Goal: Information Seeking & Learning: Learn about a topic

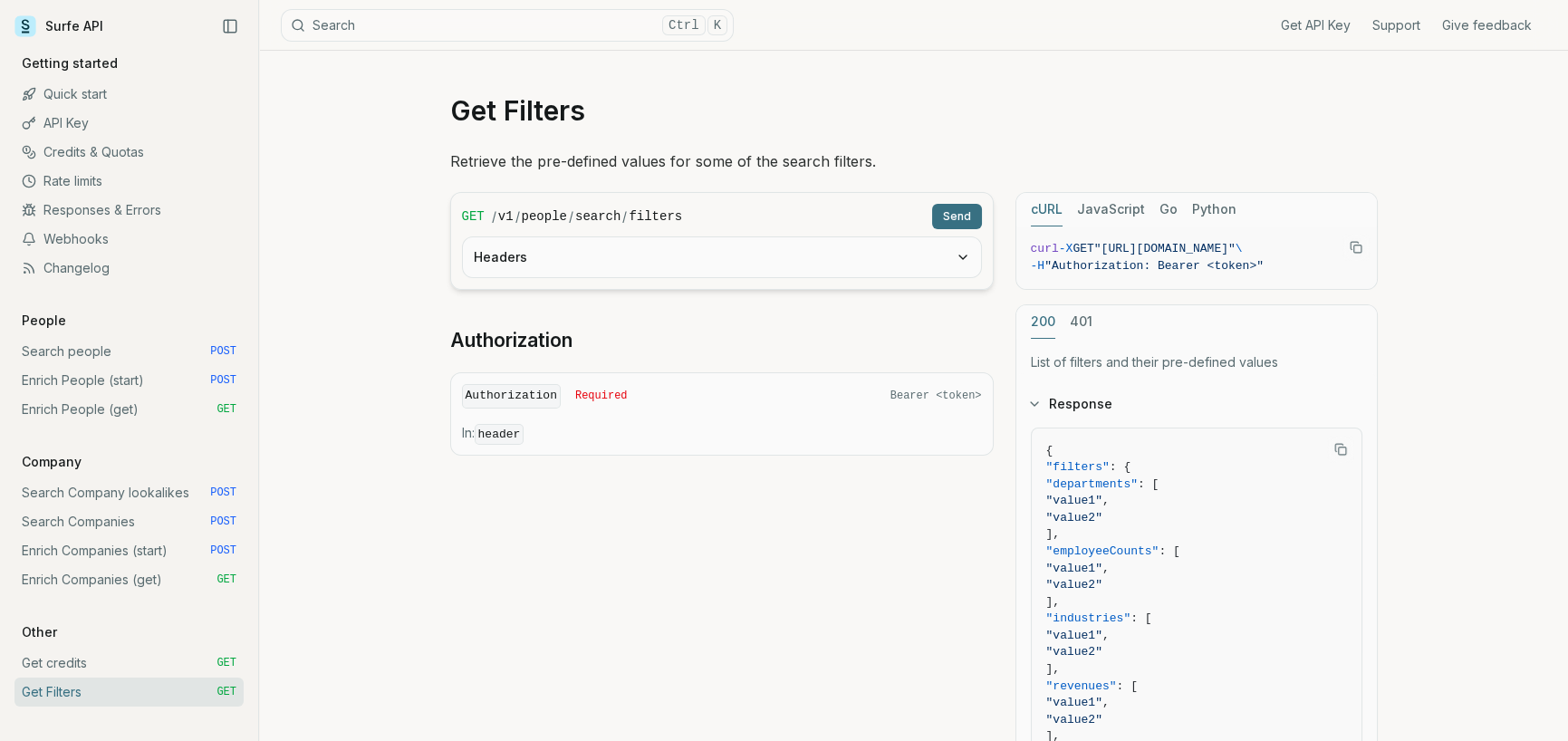
click at [1326, 29] on link "Get API Key" at bounding box center [1315, 24] width 70 height 18
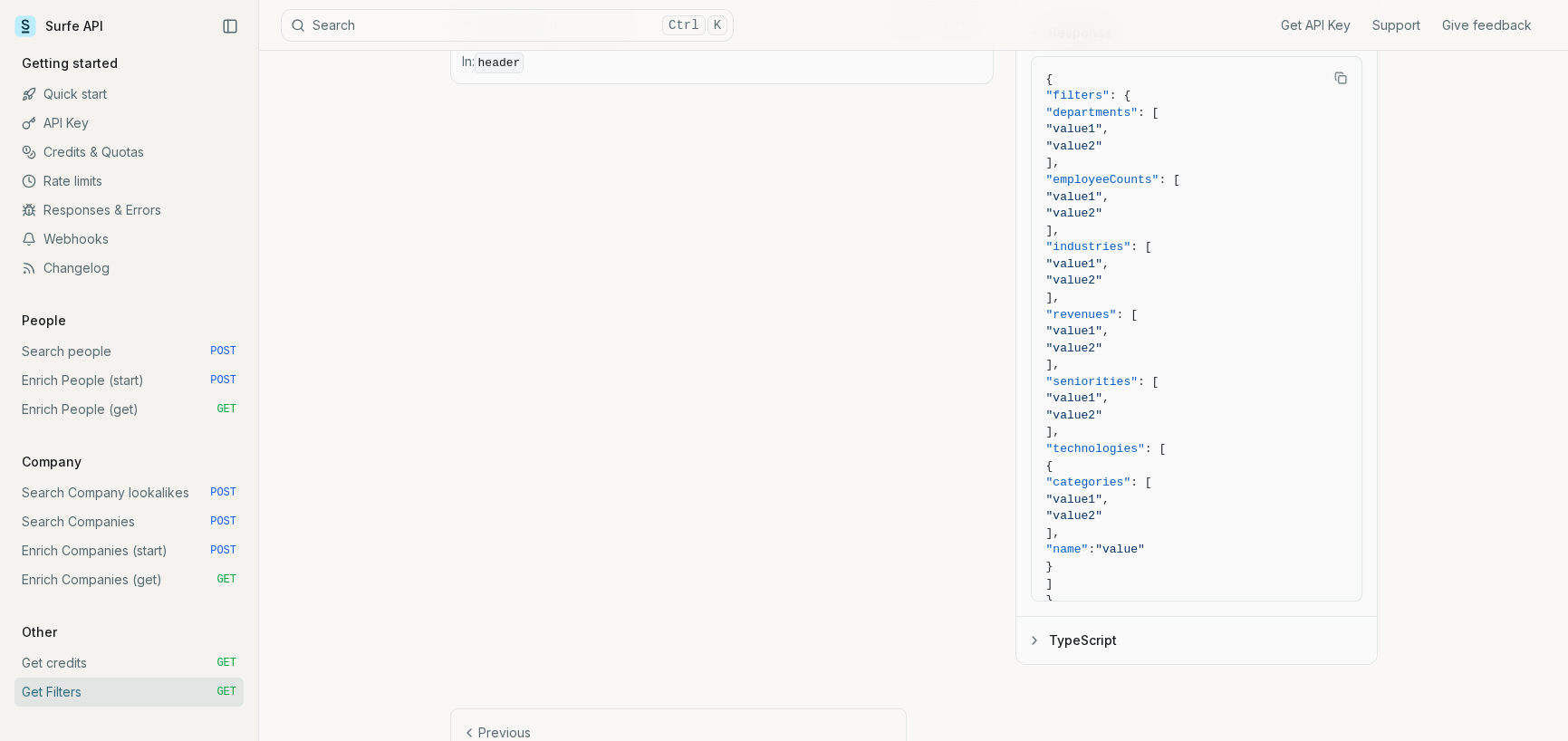
scroll to position [393, 0]
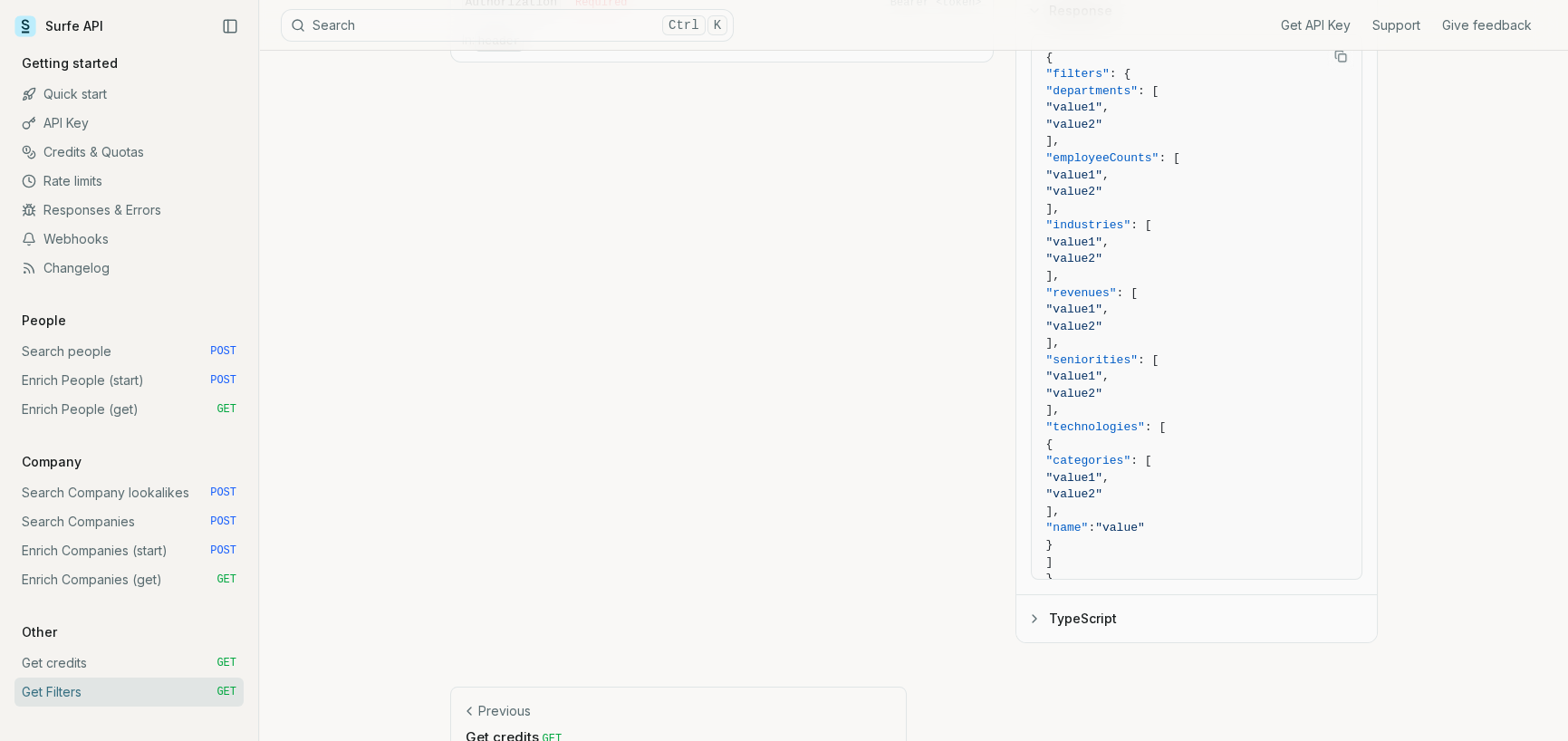
click at [139, 666] on link "Get credits GET" at bounding box center [128, 662] width 229 height 29
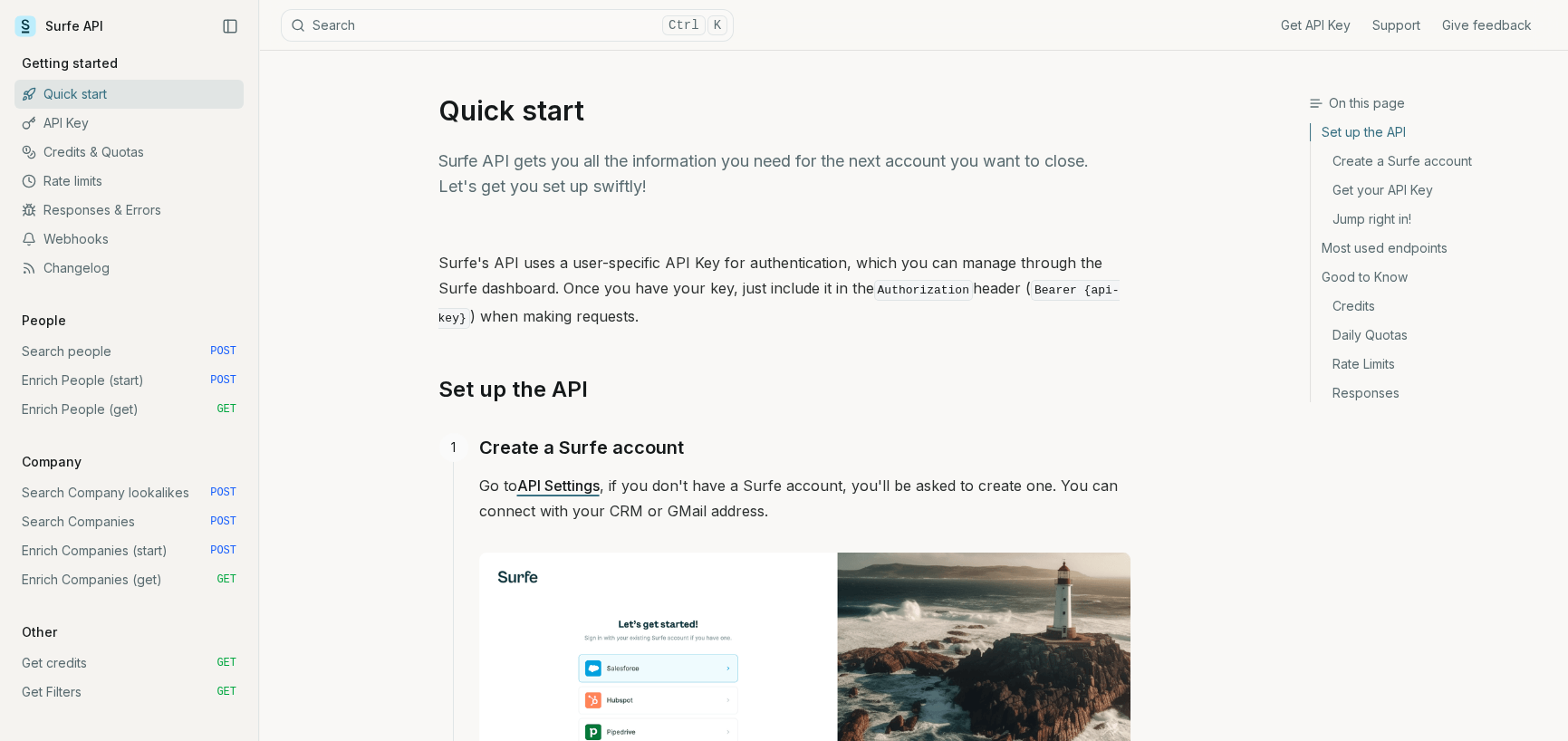
click at [91, 347] on link "Search people POST" at bounding box center [128, 351] width 229 height 29
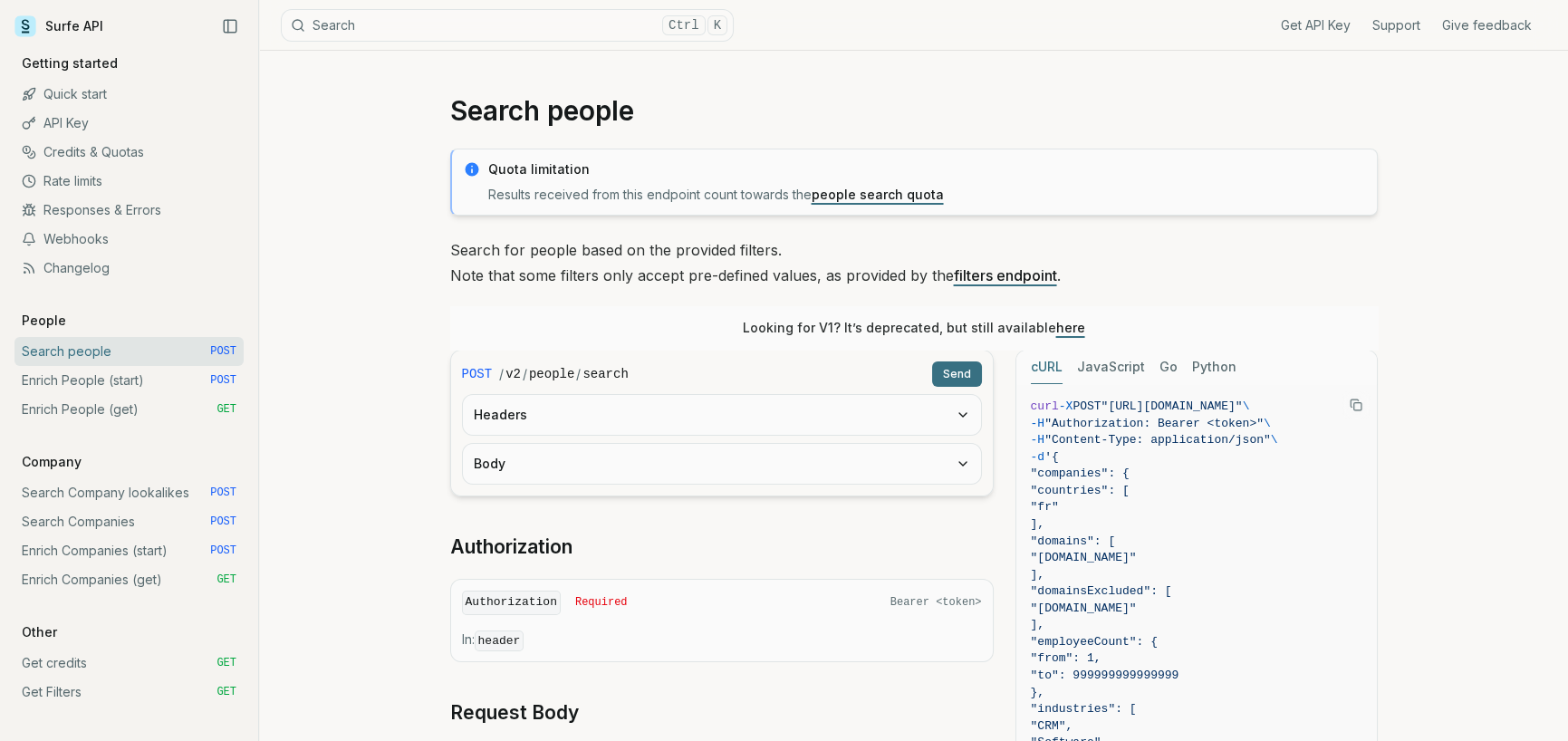
click at [77, 181] on link "Rate limits" at bounding box center [128, 181] width 229 height 29
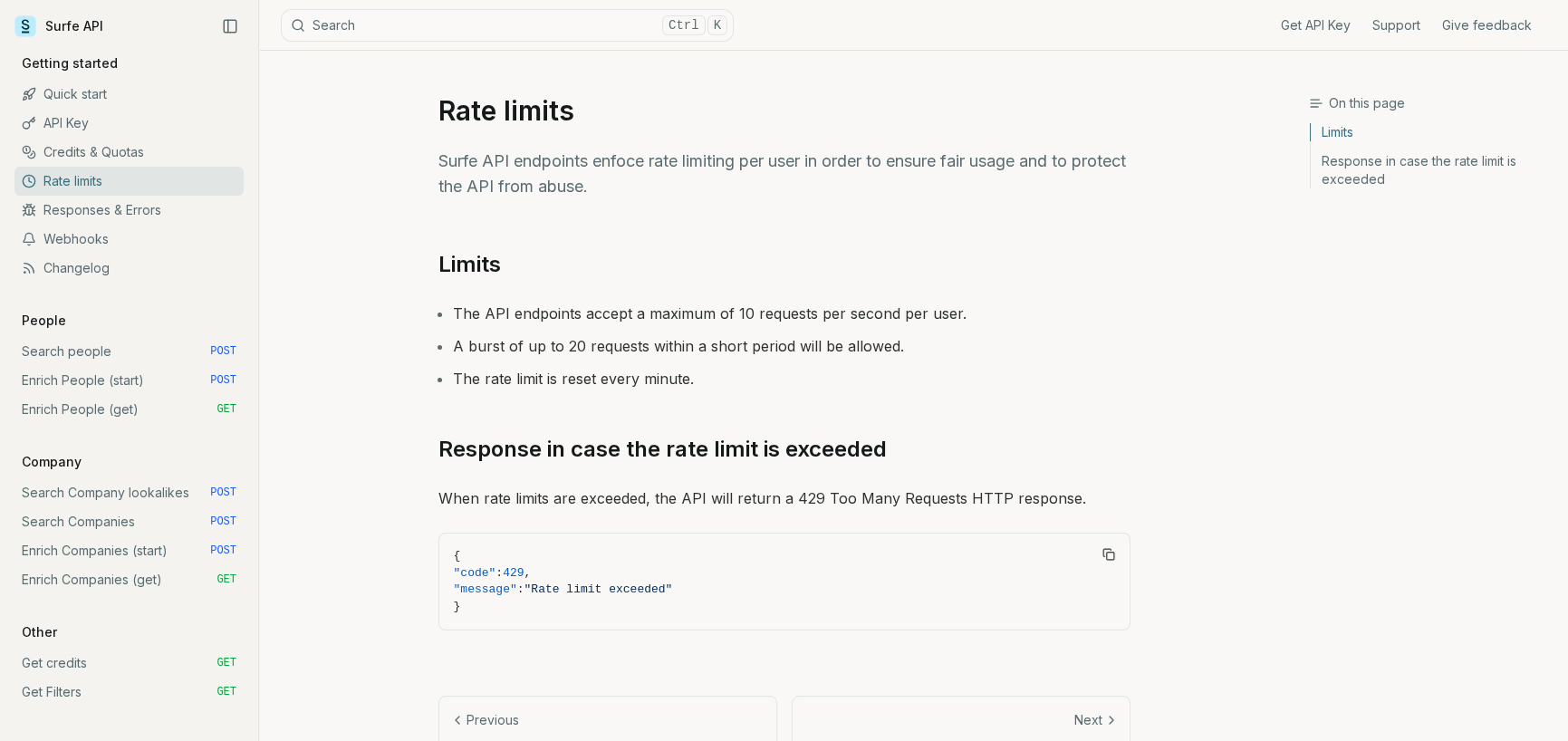
click at [93, 156] on link "Credits & Quotas" at bounding box center [128, 152] width 229 height 29
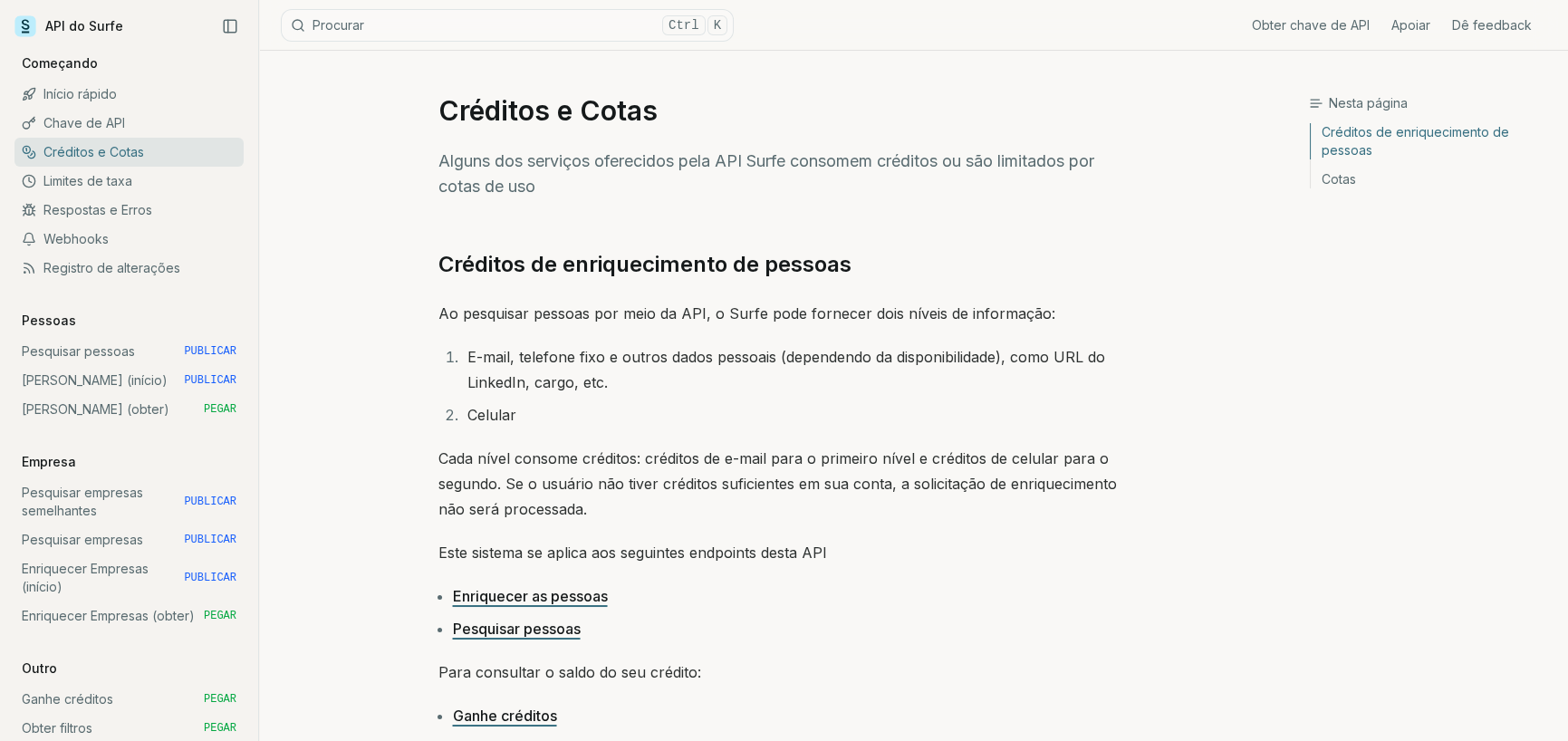
click at [788, 188] on p "Alguns dos serviços oferecidos pela API Surfe consomem créditos ou são limitado…" at bounding box center [785, 174] width 692 height 51
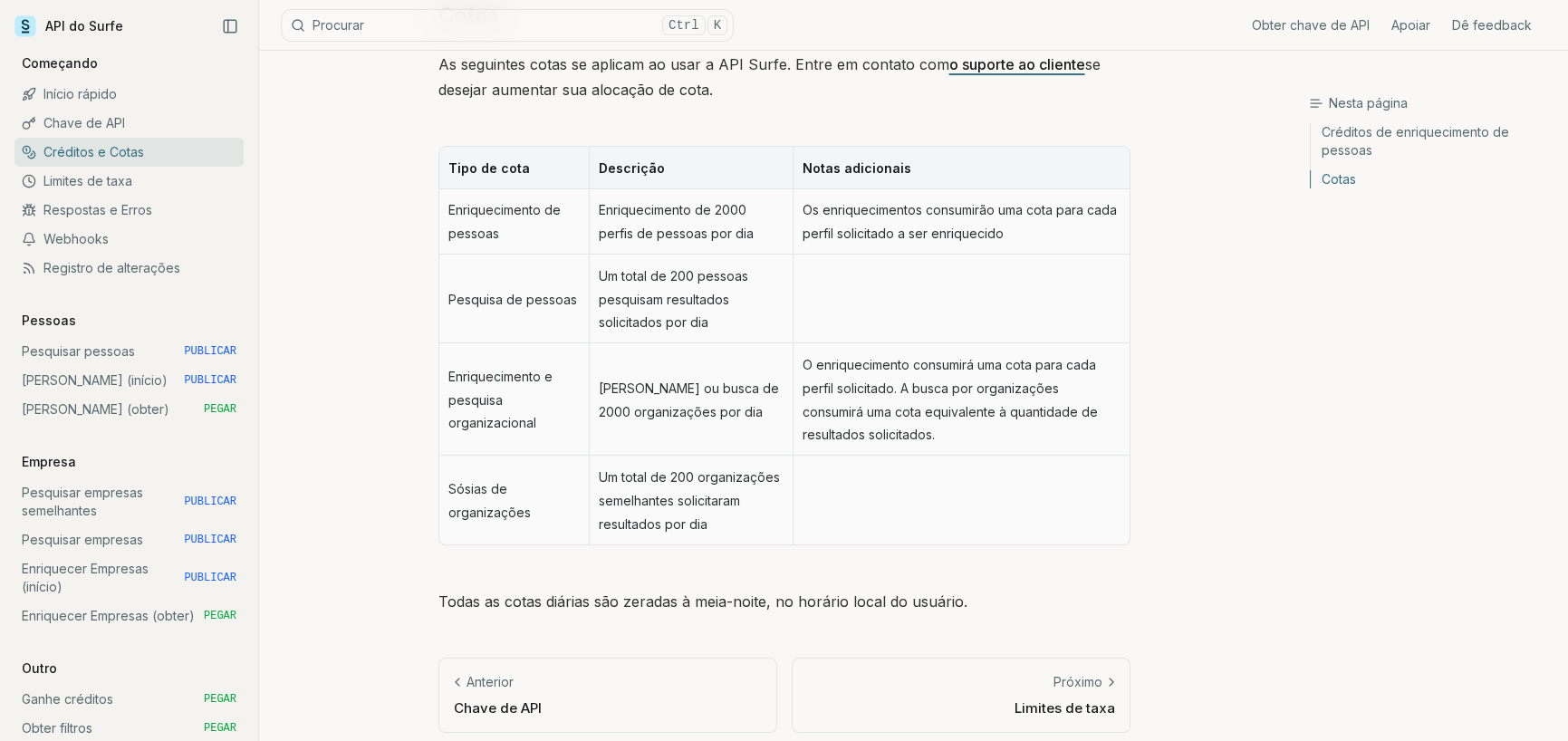
scroll to position [892, 0]
click at [66, 175] on font "Limites de taxa" at bounding box center [87, 181] width 89 height 15
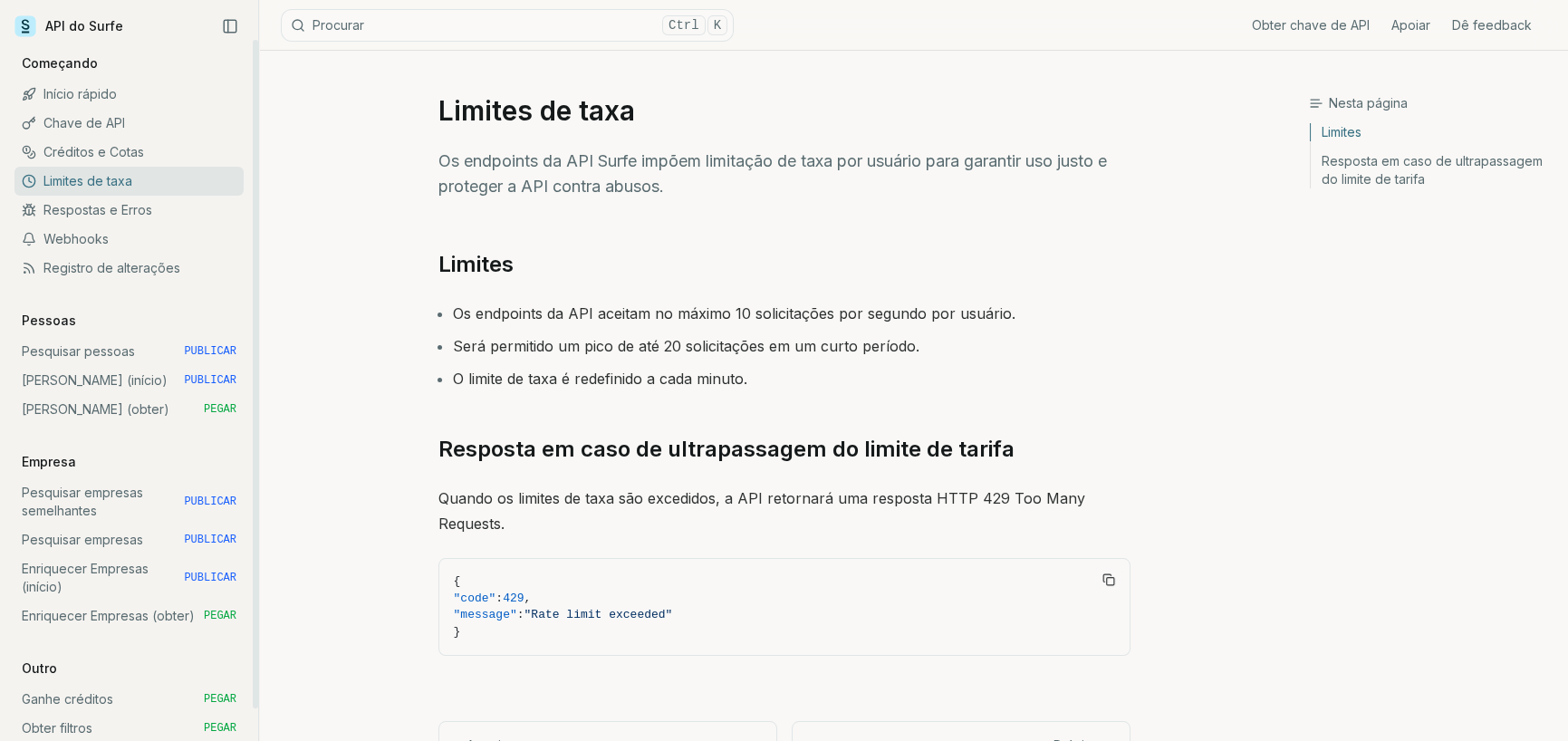
click at [94, 215] on font "Respostas e Erros" at bounding box center [97, 210] width 109 height 15
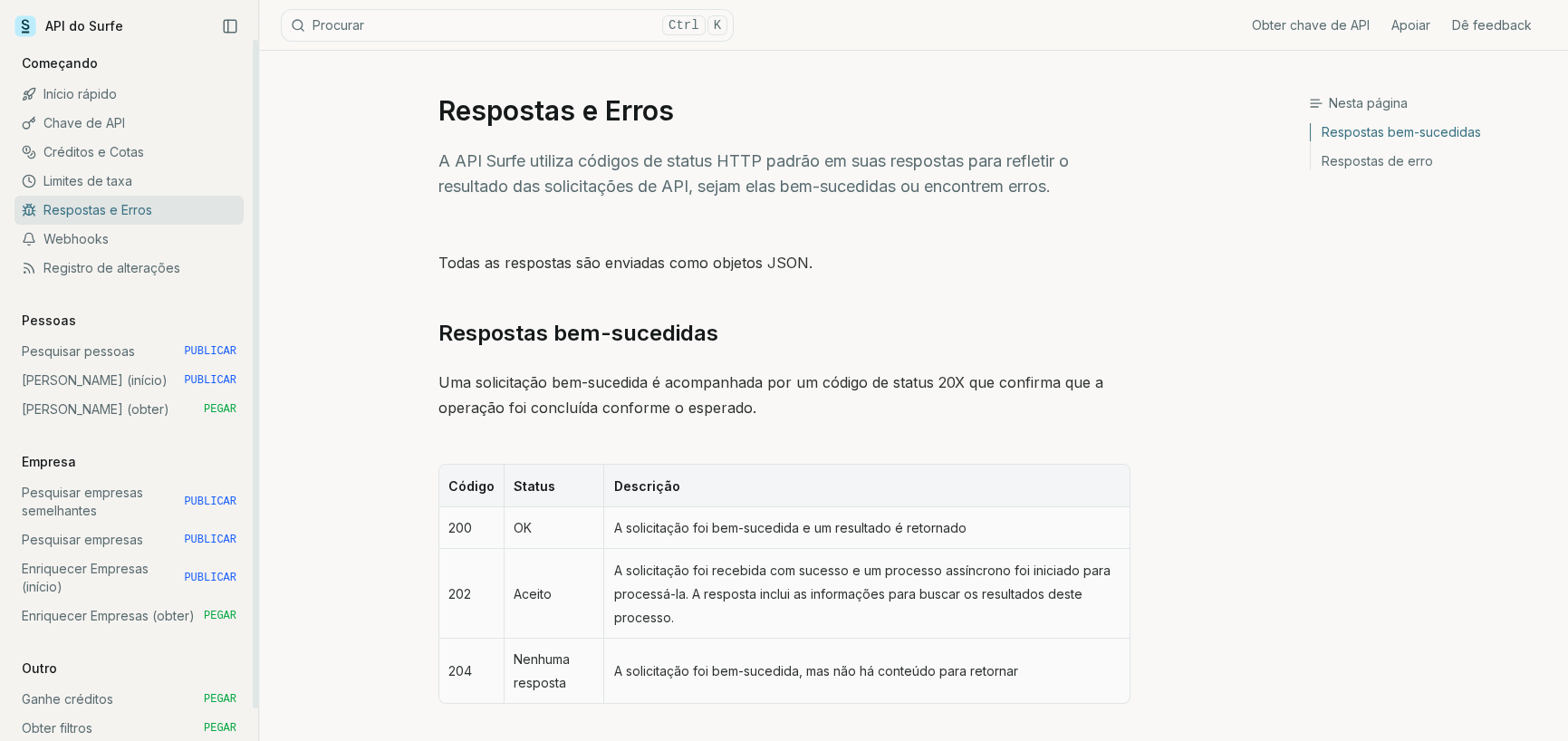
click at [81, 237] on font "Webhooks" at bounding box center [76, 239] width 65 height 15
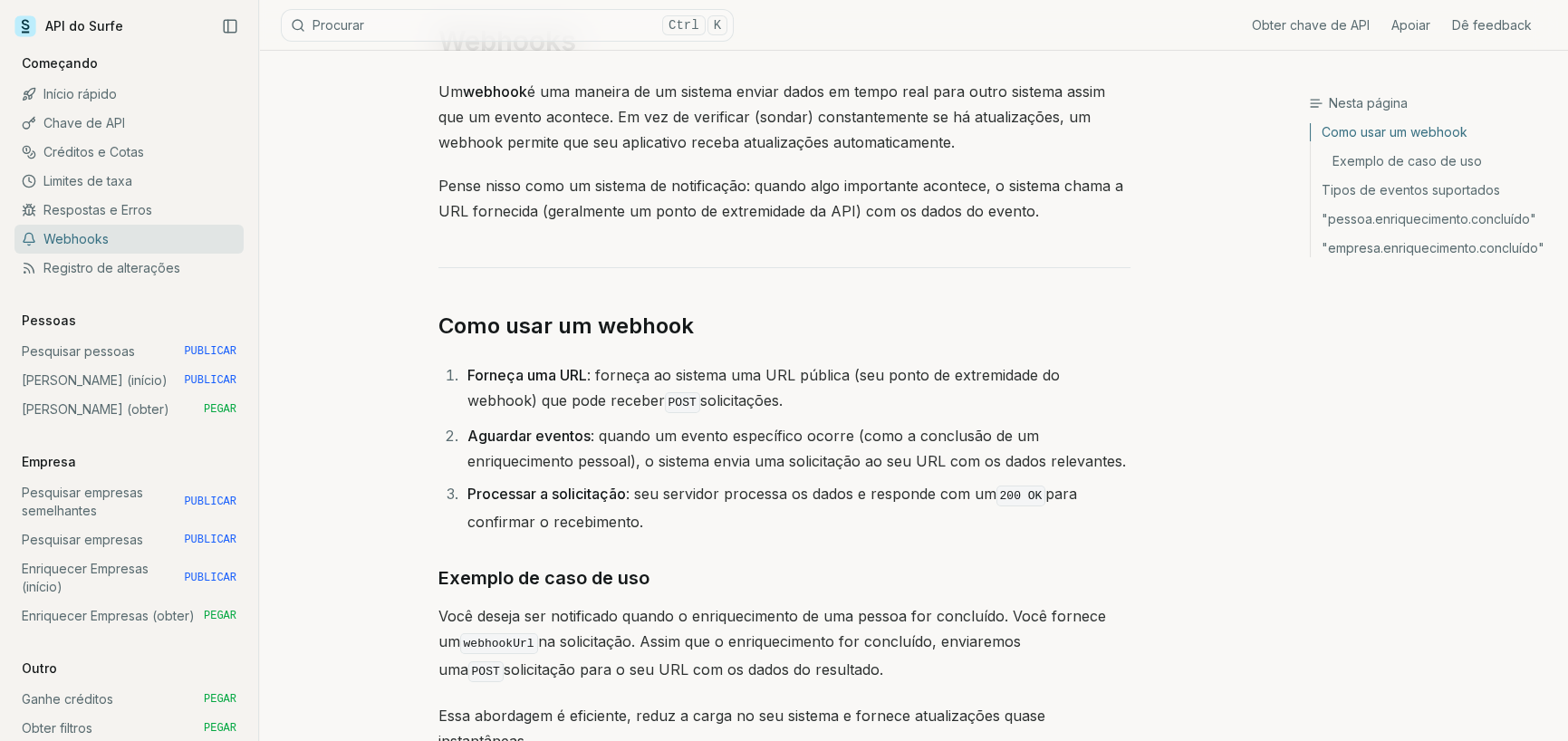
scroll to position [72, 0]
click at [51, 706] on font "Ganhe créditos" at bounding box center [67, 699] width 92 height 15
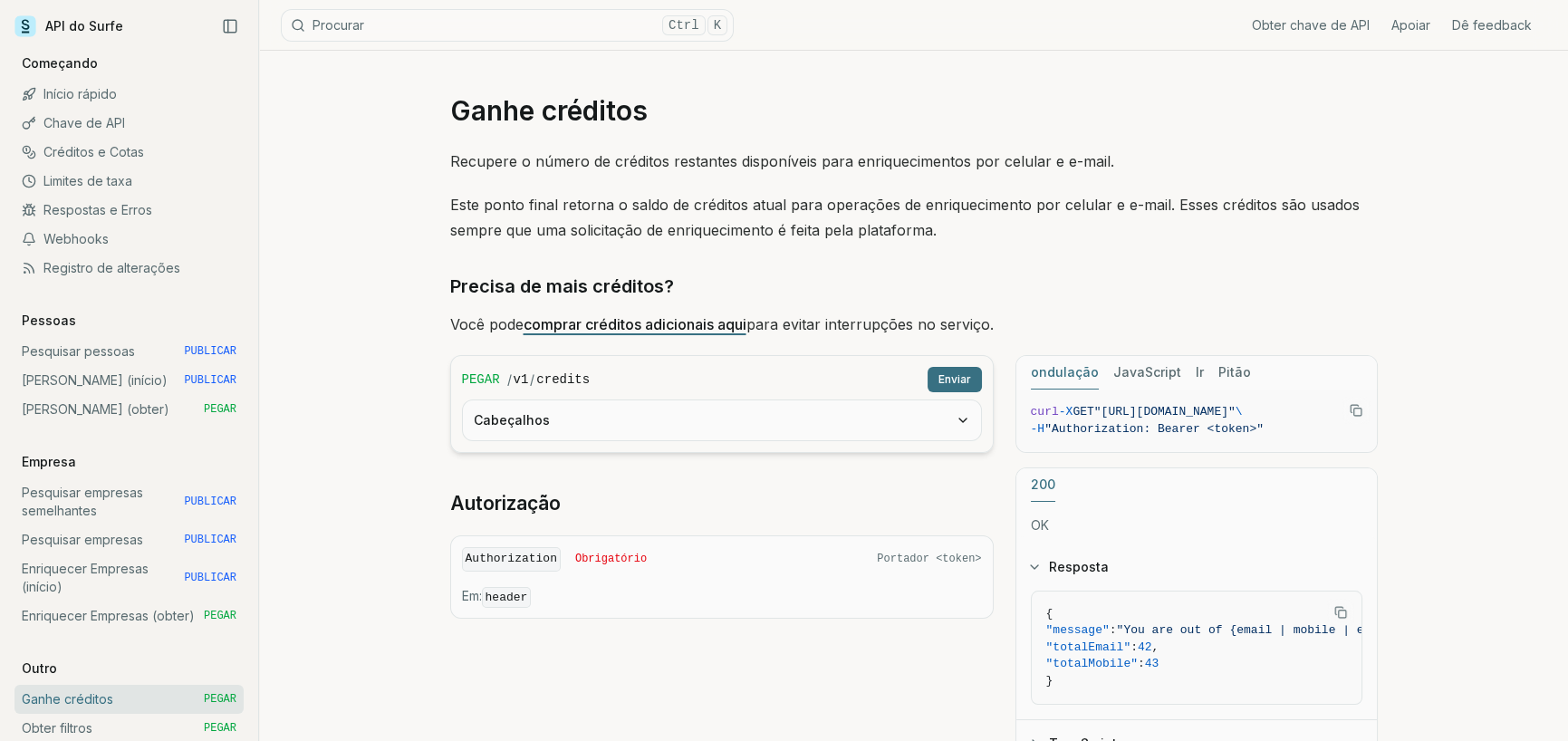
click at [582, 327] on font "comprar créditos adicionais aqui" at bounding box center [635, 324] width 223 height 18
